Goal: Task Accomplishment & Management: Complete application form

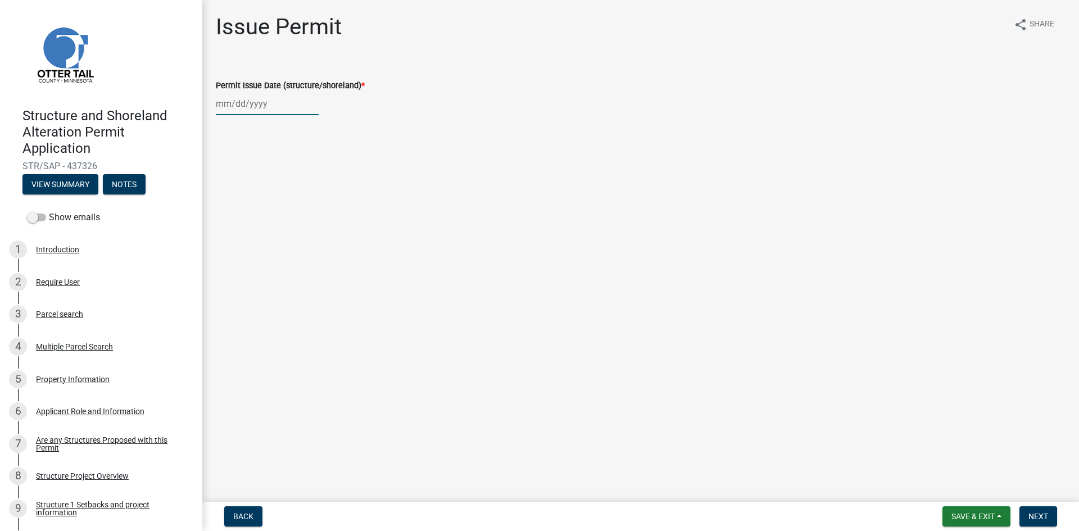
click at [282, 107] on div at bounding box center [267, 103] width 103 height 23
select select "8"
select select "2025"
click at [299, 214] on div "22" at bounding box center [299, 218] width 18 height 18
type input "[DATE]"
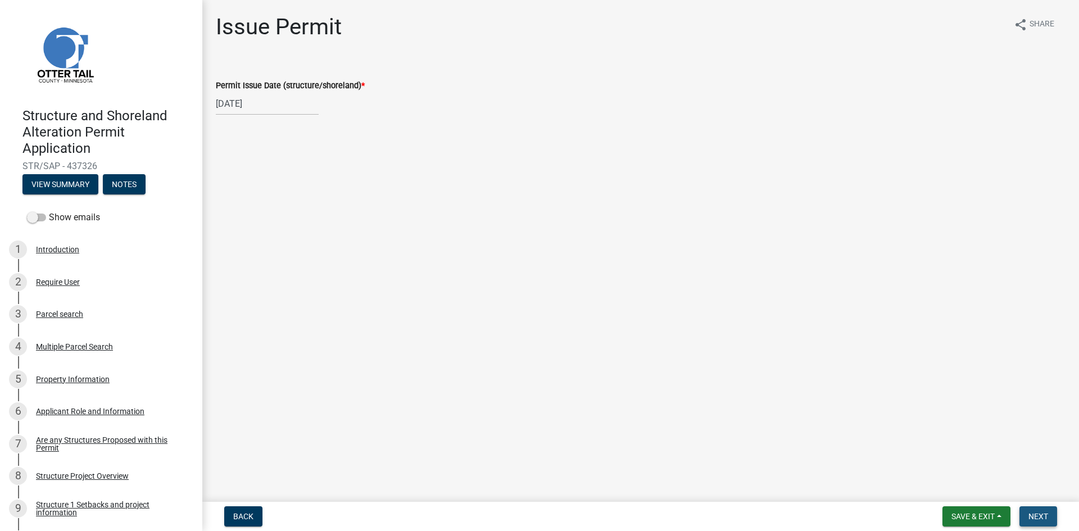
click at [1045, 520] on span "Next" at bounding box center [1039, 516] width 20 height 9
click at [1052, 515] on button "Next" at bounding box center [1039, 517] width 38 height 20
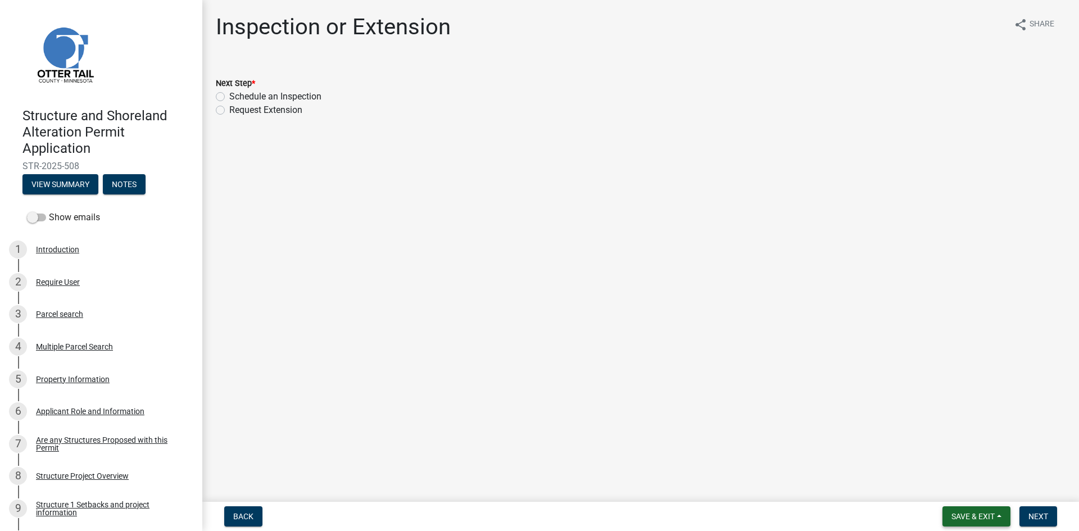
click at [968, 514] on span "Save & Exit" at bounding box center [973, 516] width 43 height 9
click at [981, 483] on button "Save & Exit" at bounding box center [966, 487] width 90 height 27
